Goal: Check status

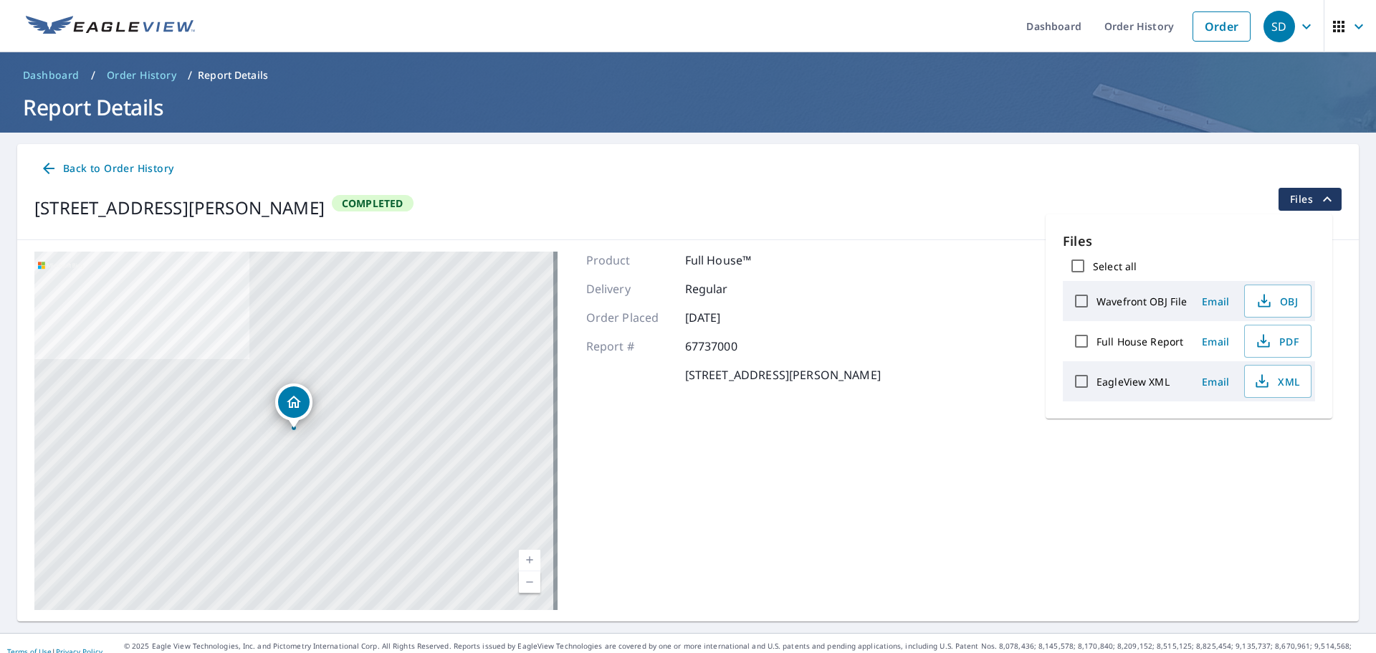
click at [571, 26] on ul "Dashboard Order History Order" at bounding box center [731, 26] width 1055 height 52
